Goal: Information Seeking & Learning: Learn about a topic

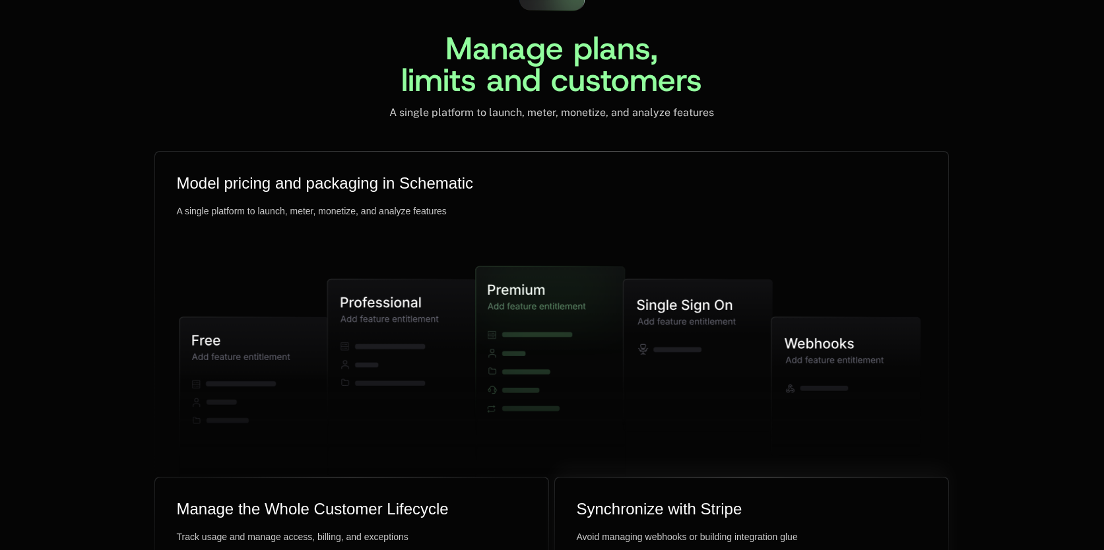
scroll to position [3474, 0]
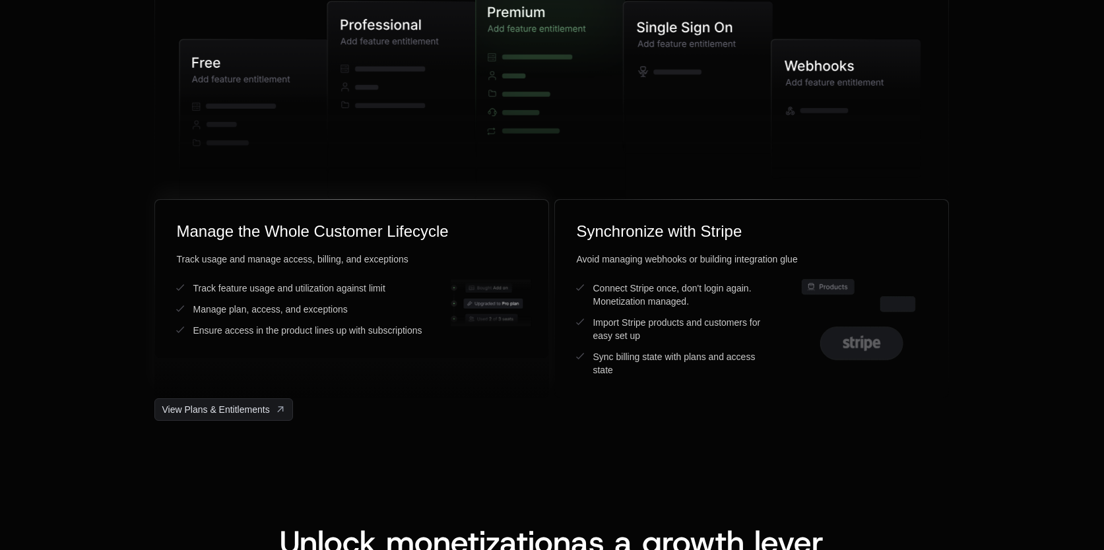
click at [276, 228] on div "Manage the Whole Customer Lifecycle" at bounding box center [351, 231] width 351 height 21
click at [276, 227] on div "Manage the Whole Customer Lifecycle" at bounding box center [351, 231] width 351 height 21
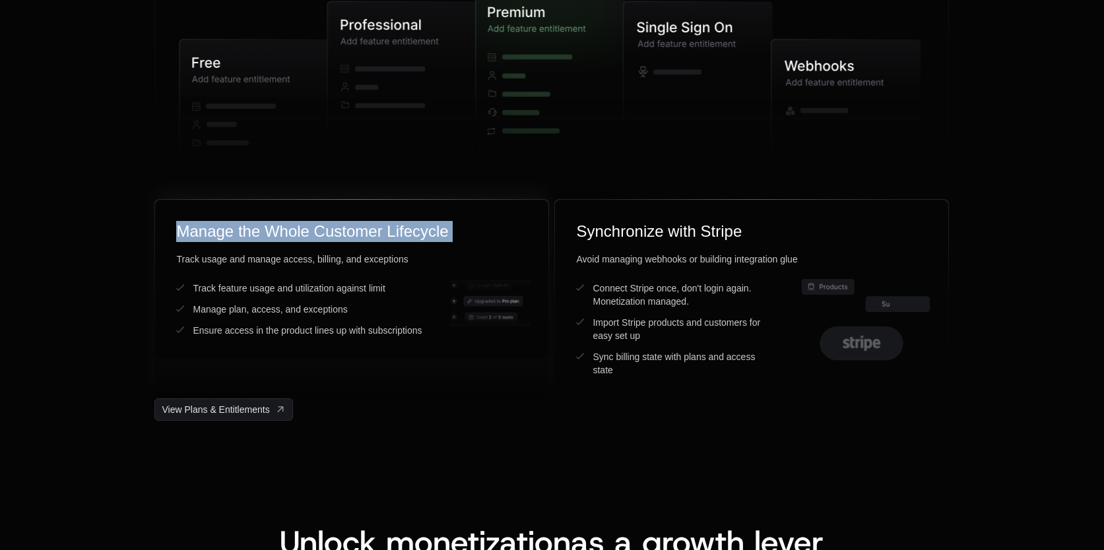
click at [276, 227] on div "Manage the Whole Customer Lifecycle" at bounding box center [351, 231] width 351 height 21
click at [399, 250] on div "Manage the Whole Customer Lifecycle Track usage and manage access, billing, and…" at bounding box center [351, 279] width 393 height 158
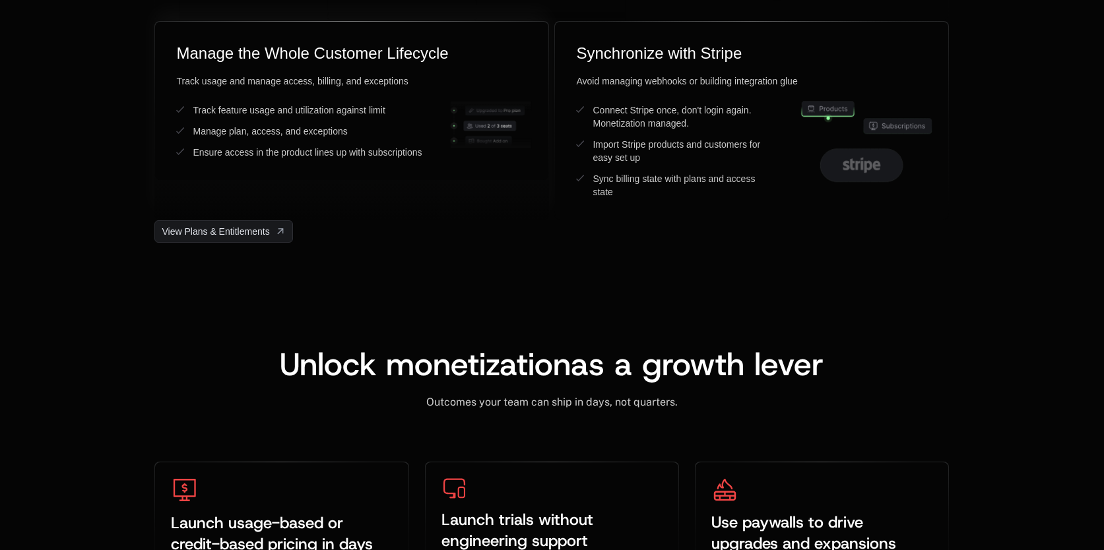
scroll to position [3740, 0]
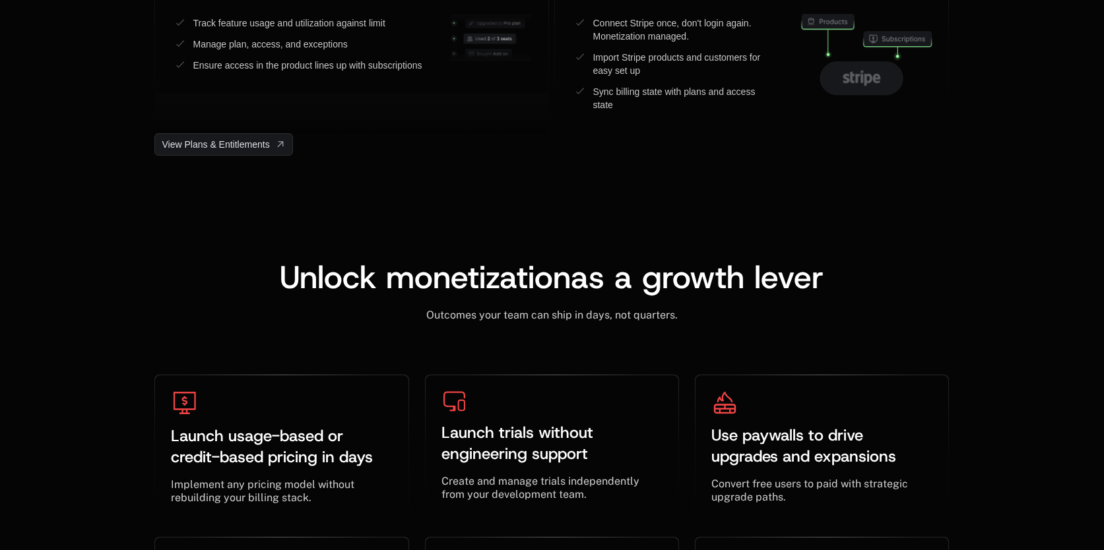
click at [453, 283] on span "Unlock monetization" at bounding box center [425, 277] width 291 height 42
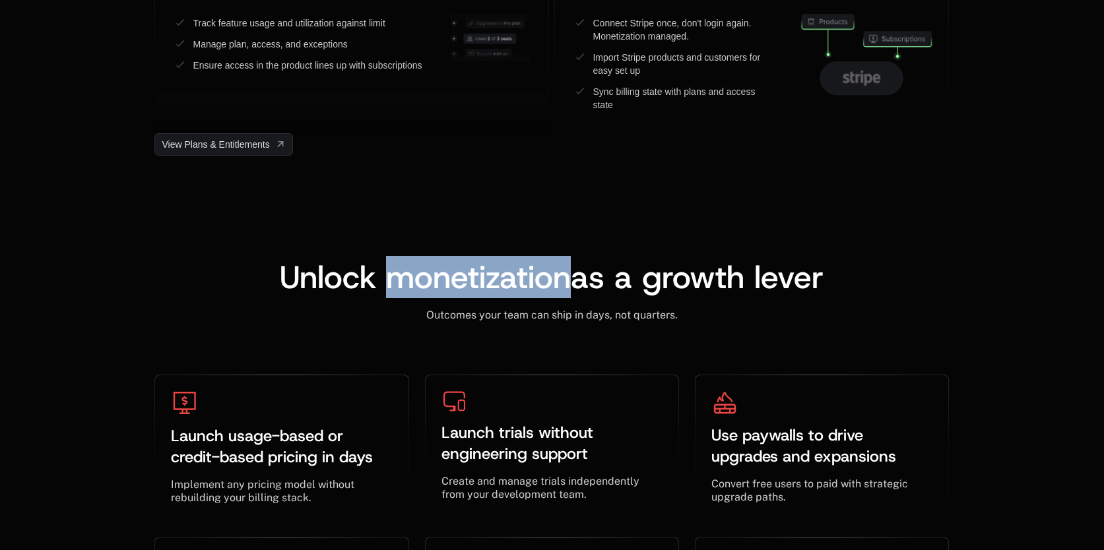
click at [453, 283] on span "Unlock monetization" at bounding box center [425, 277] width 291 height 42
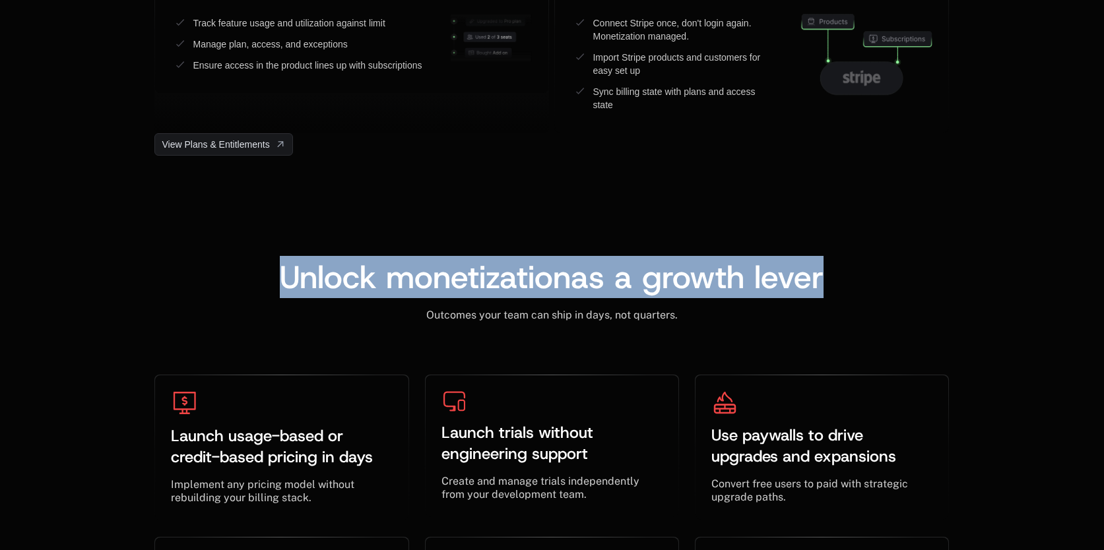
click at [453, 283] on span "Unlock monetization" at bounding box center [425, 277] width 291 height 42
click at [484, 286] on span "Unlock monetization" at bounding box center [425, 277] width 291 height 42
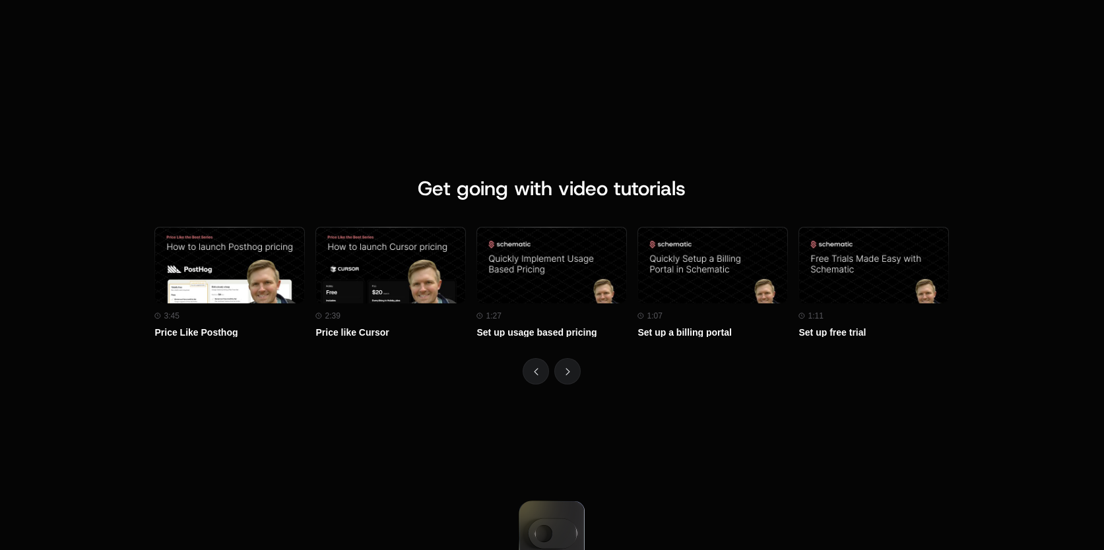
scroll to position [5921, 0]
